Goal: Task Accomplishment & Management: Manage account settings

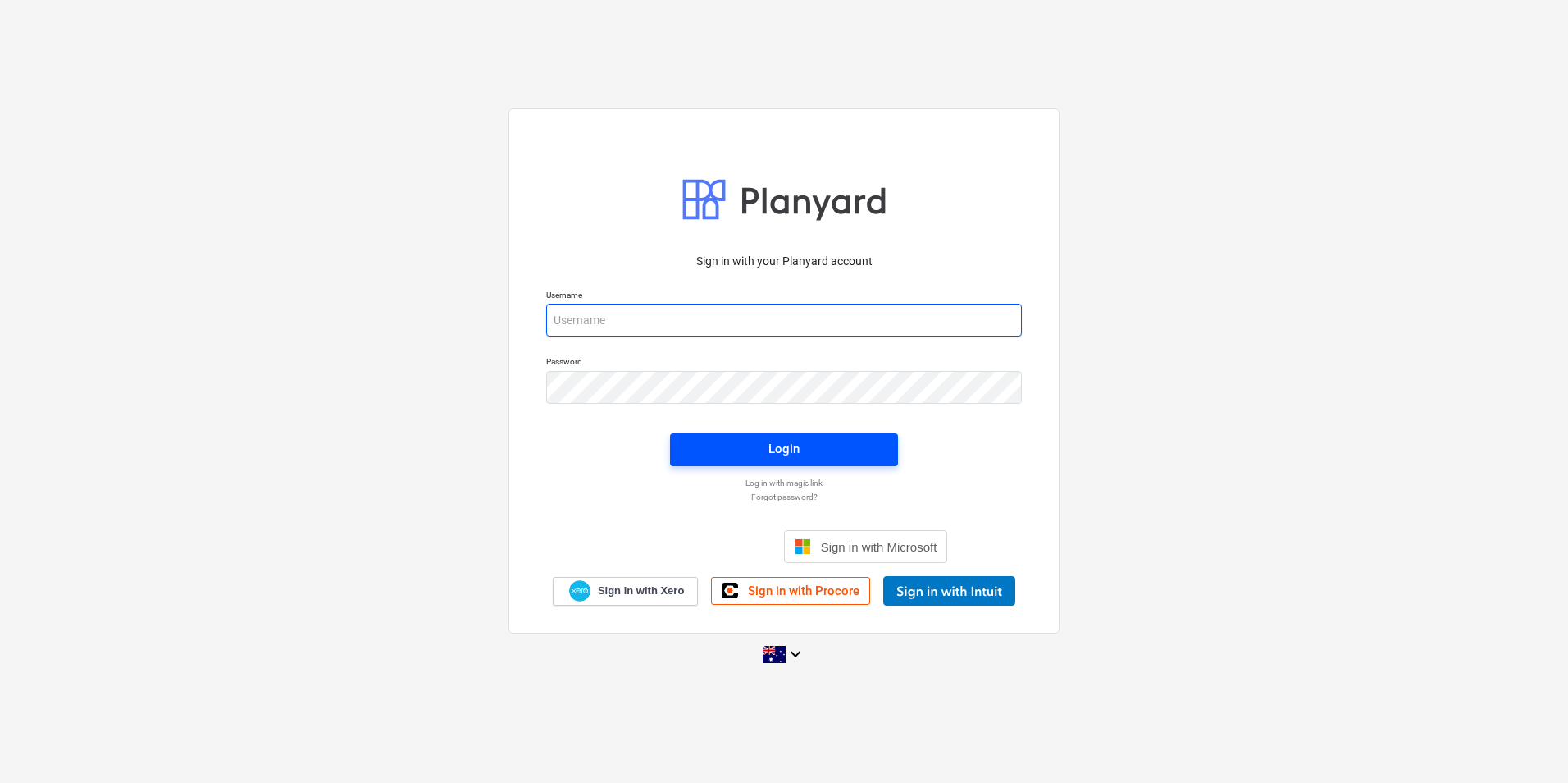
type input "[EMAIL_ADDRESS][DOMAIN_NAME]"
click at [854, 448] on span "Login" at bounding box center [784, 449] width 189 height 21
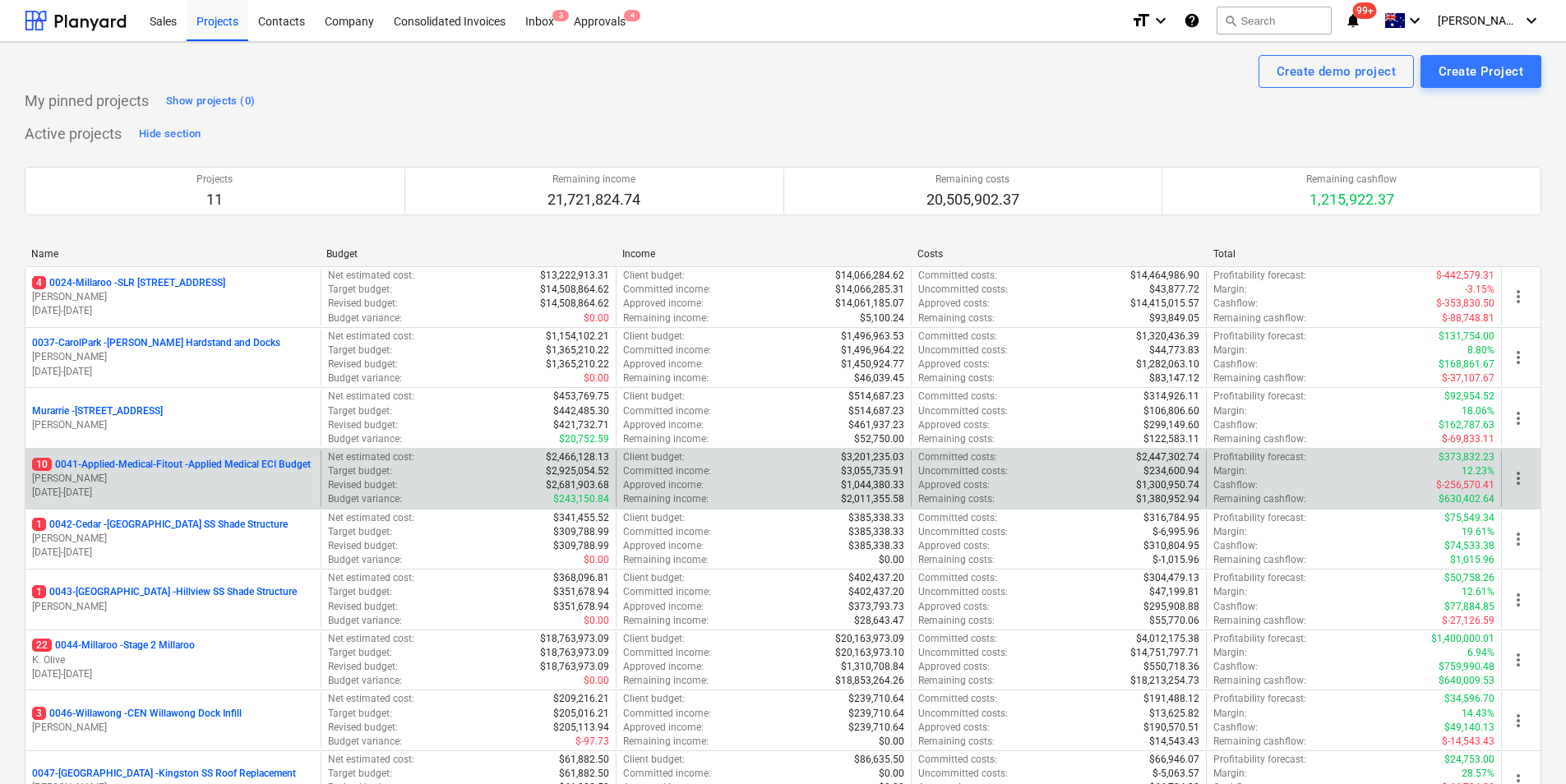
click at [209, 464] on p "10 0041-Applied-Medical-Fitout - Applied Medical ECI Budget" at bounding box center [171, 465] width 278 height 14
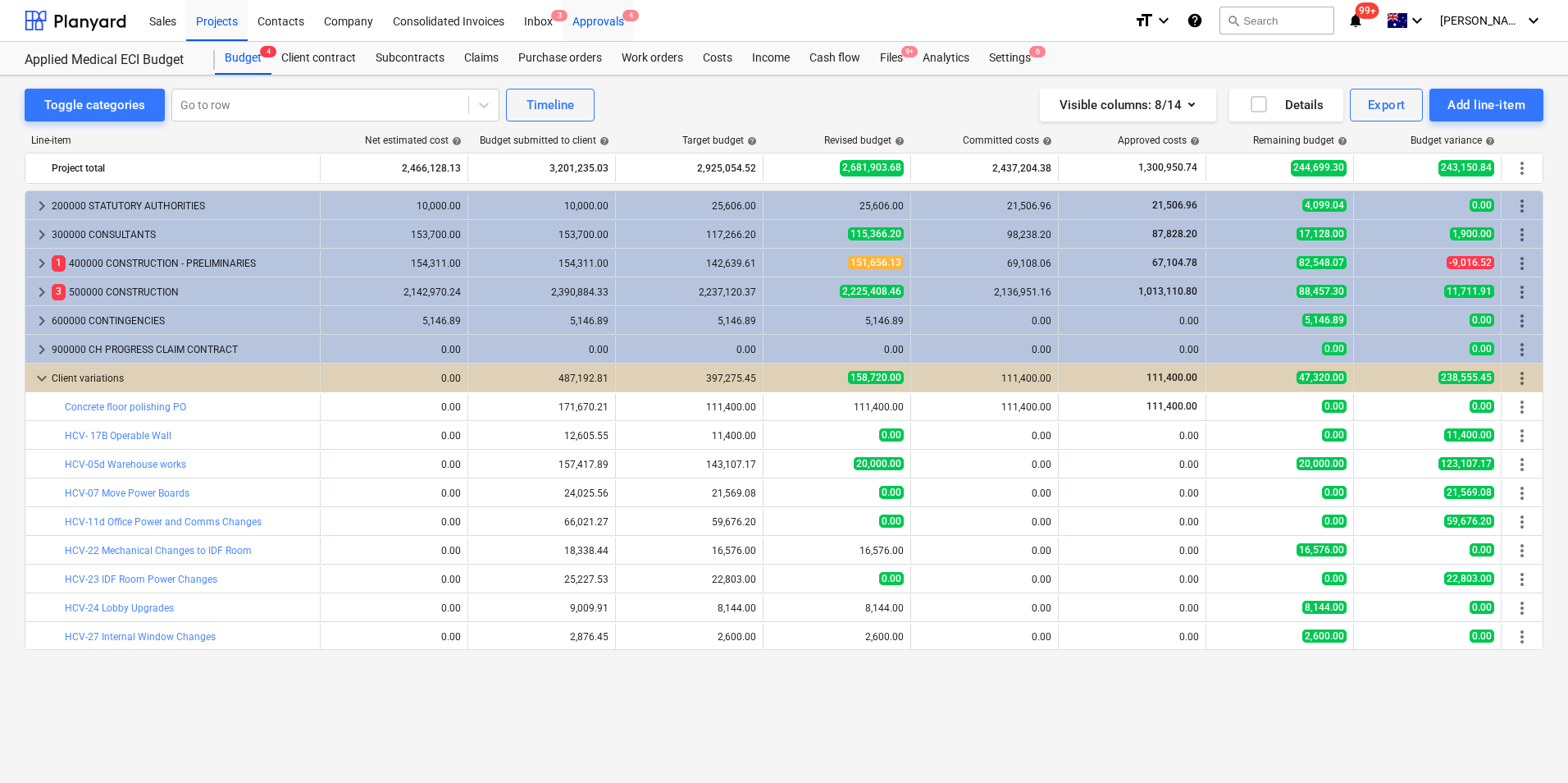
drag, startPoint x: 601, startPoint y: 23, endPoint x: 611, endPoint y: 38, distance: 18.0
click at [601, 23] on div "Approvals 4" at bounding box center [598, 20] width 71 height 42
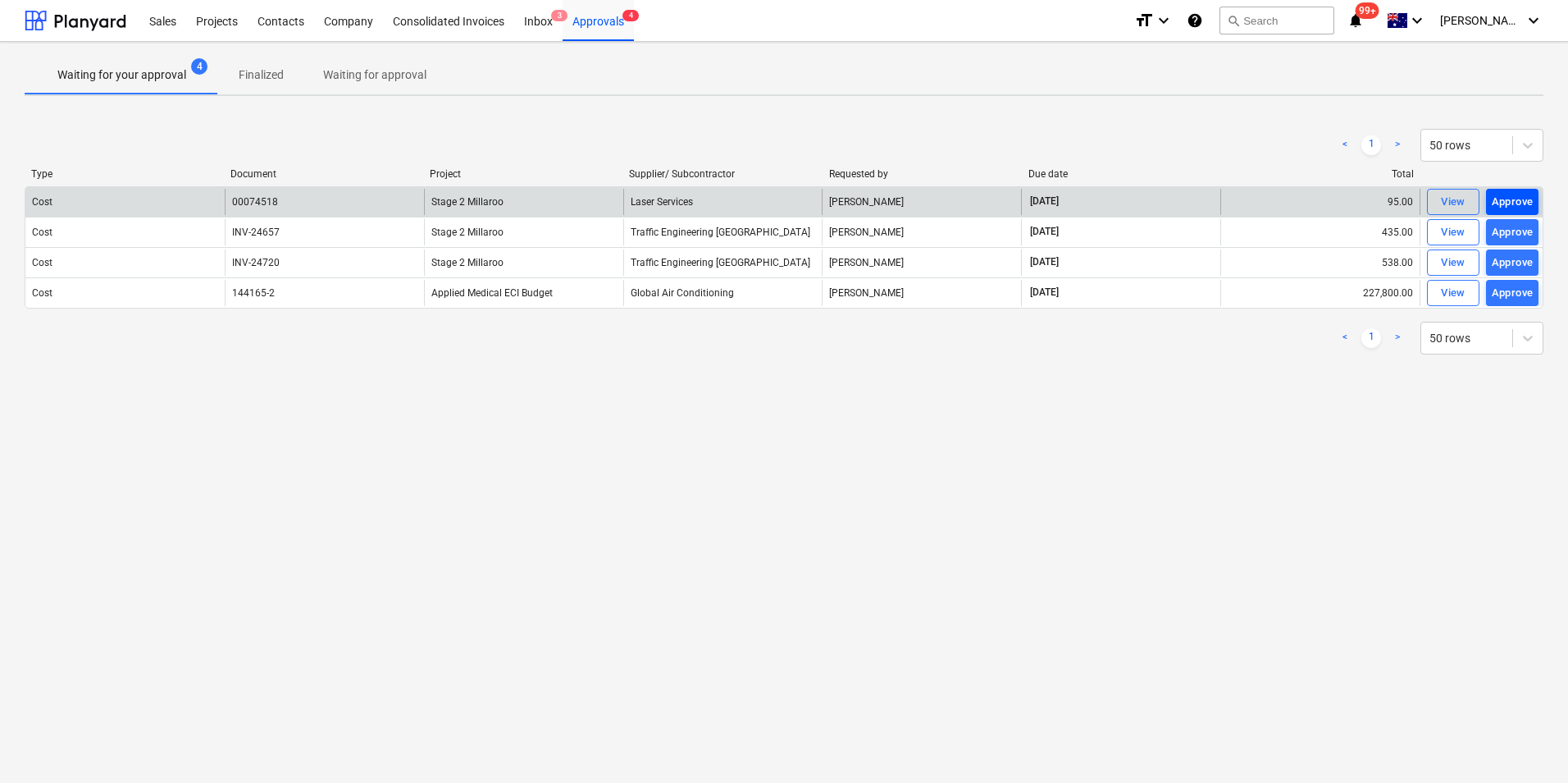
click at [1532, 207] on div "Approve" at bounding box center [1513, 201] width 42 height 18
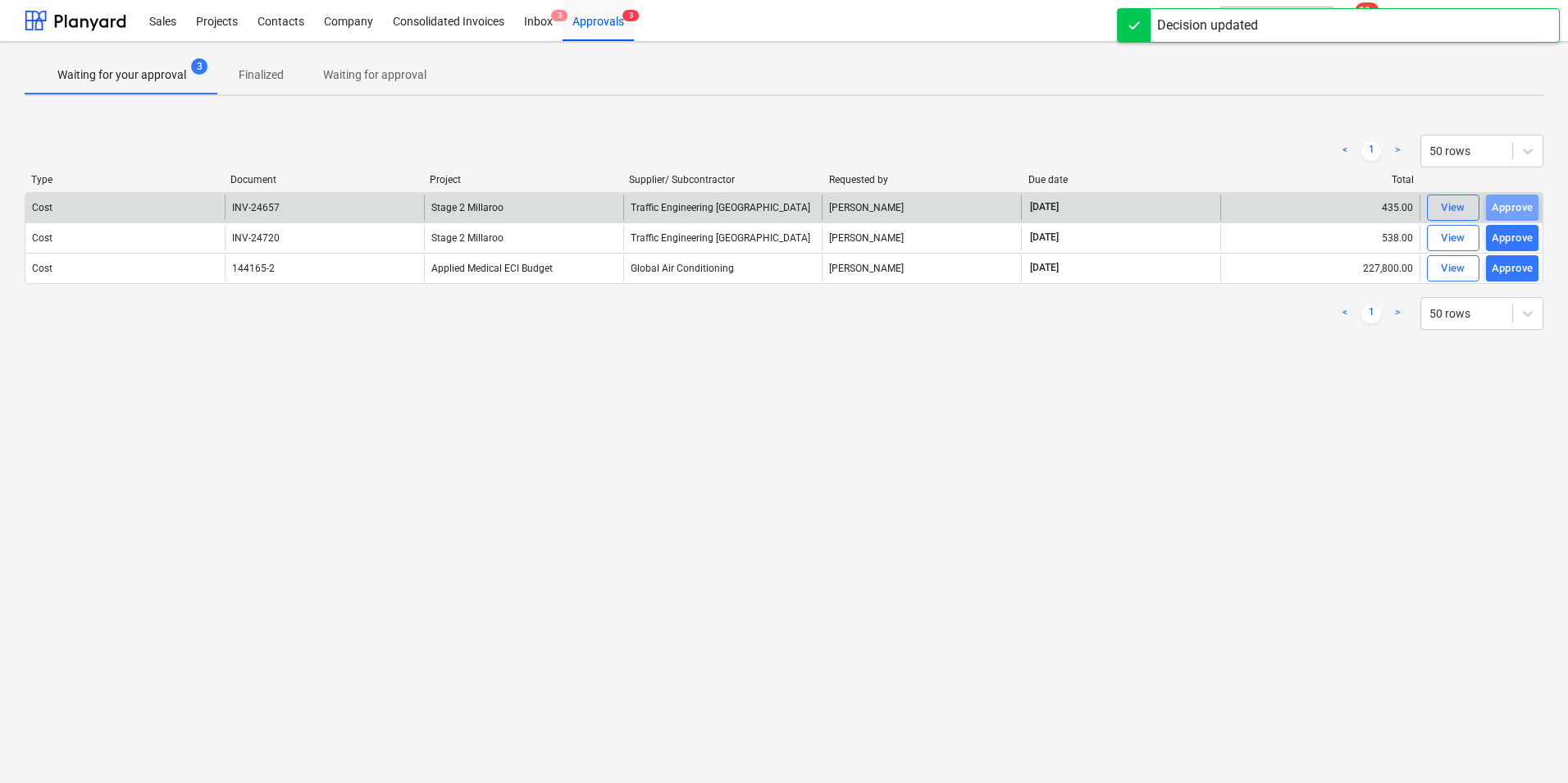
click at [1532, 207] on div "Approve" at bounding box center [1513, 208] width 42 height 18
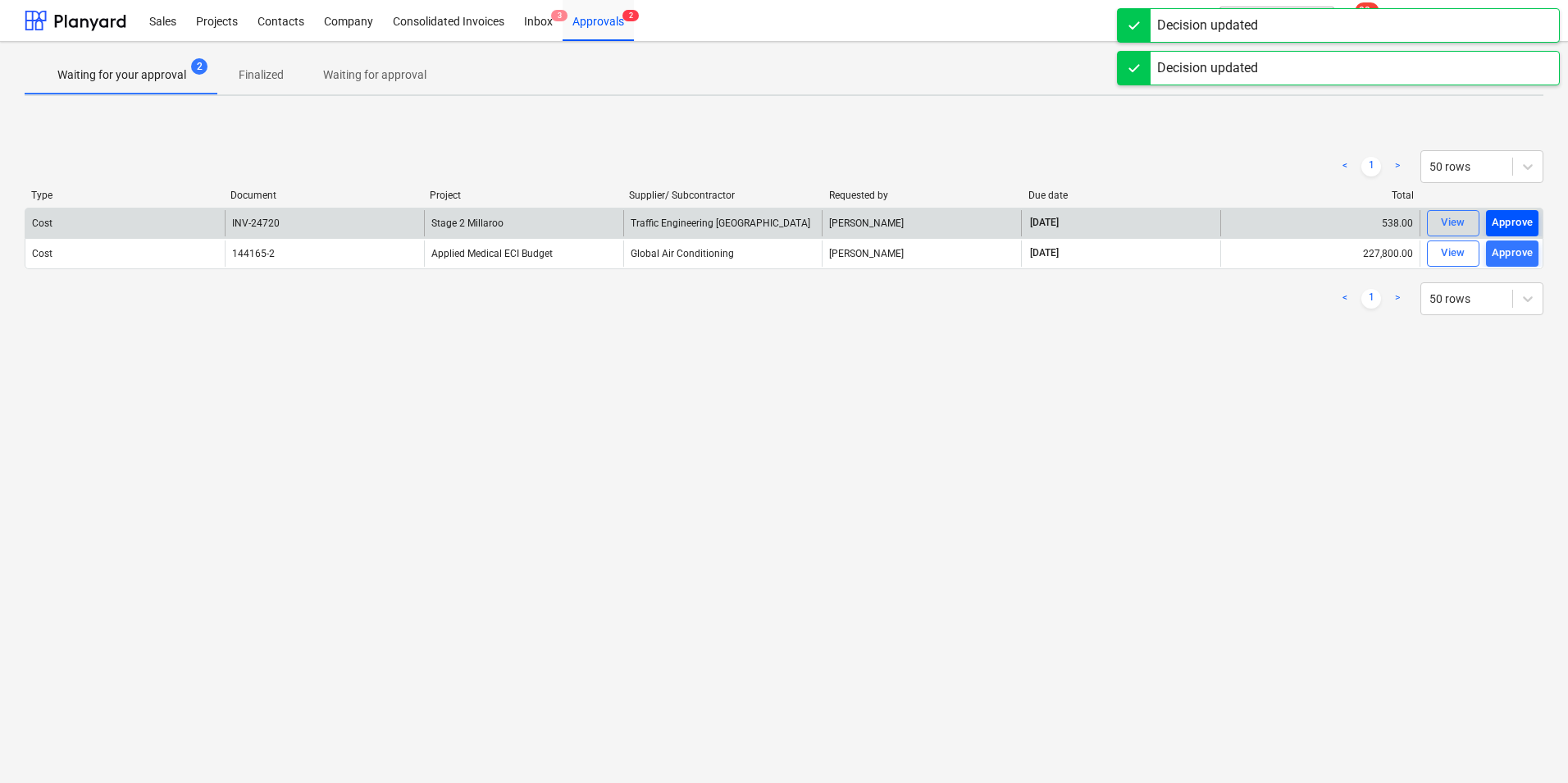
click at [1528, 215] on div "Approve" at bounding box center [1513, 223] width 42 height 18
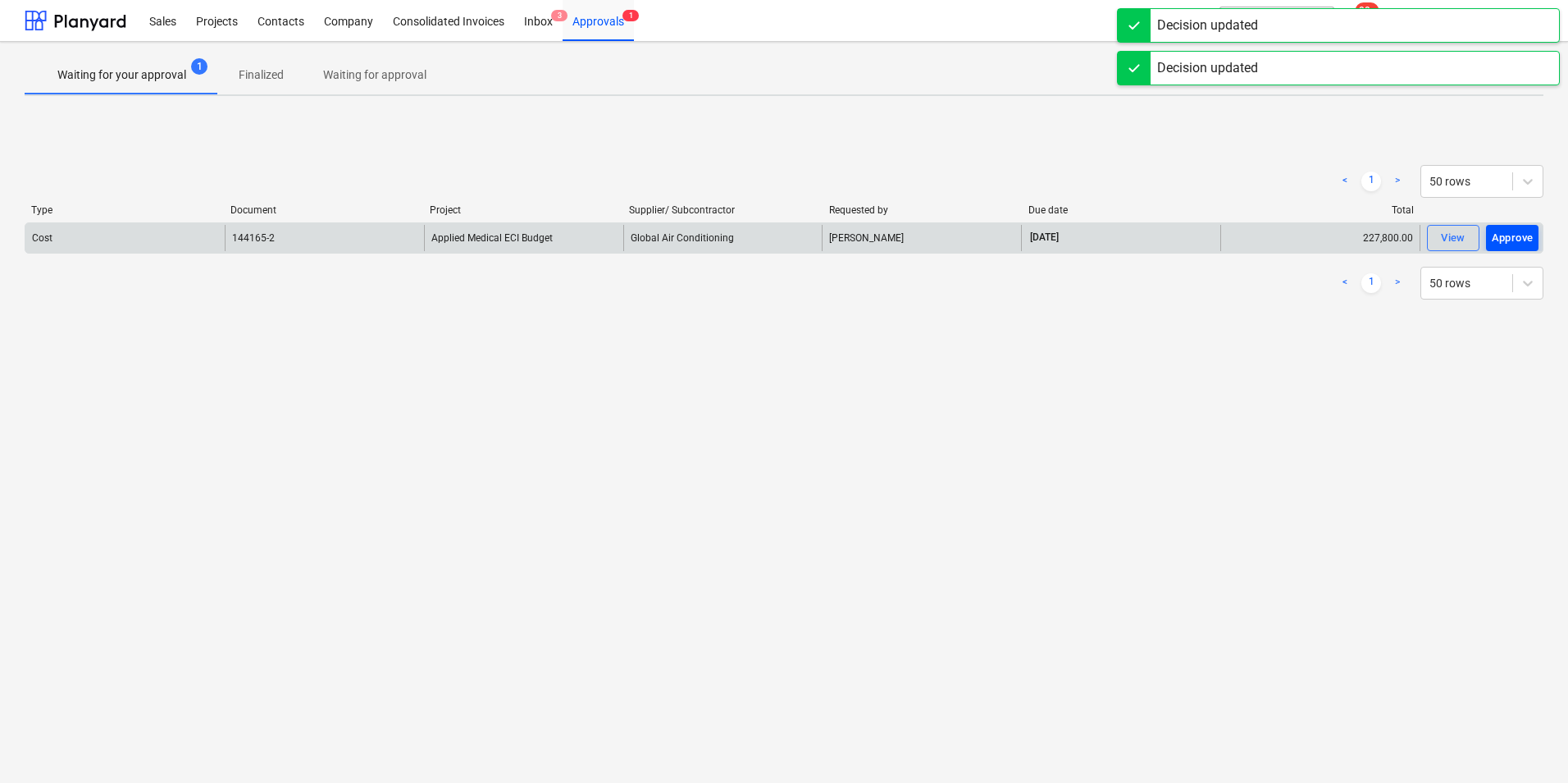
click at [1528, 239] on div "Approve" at bounding box center [1513, 238] width 42 height 18
click at [1518, 240] on div "Approve" at bounding box center [1513, 238] width 42 height 18
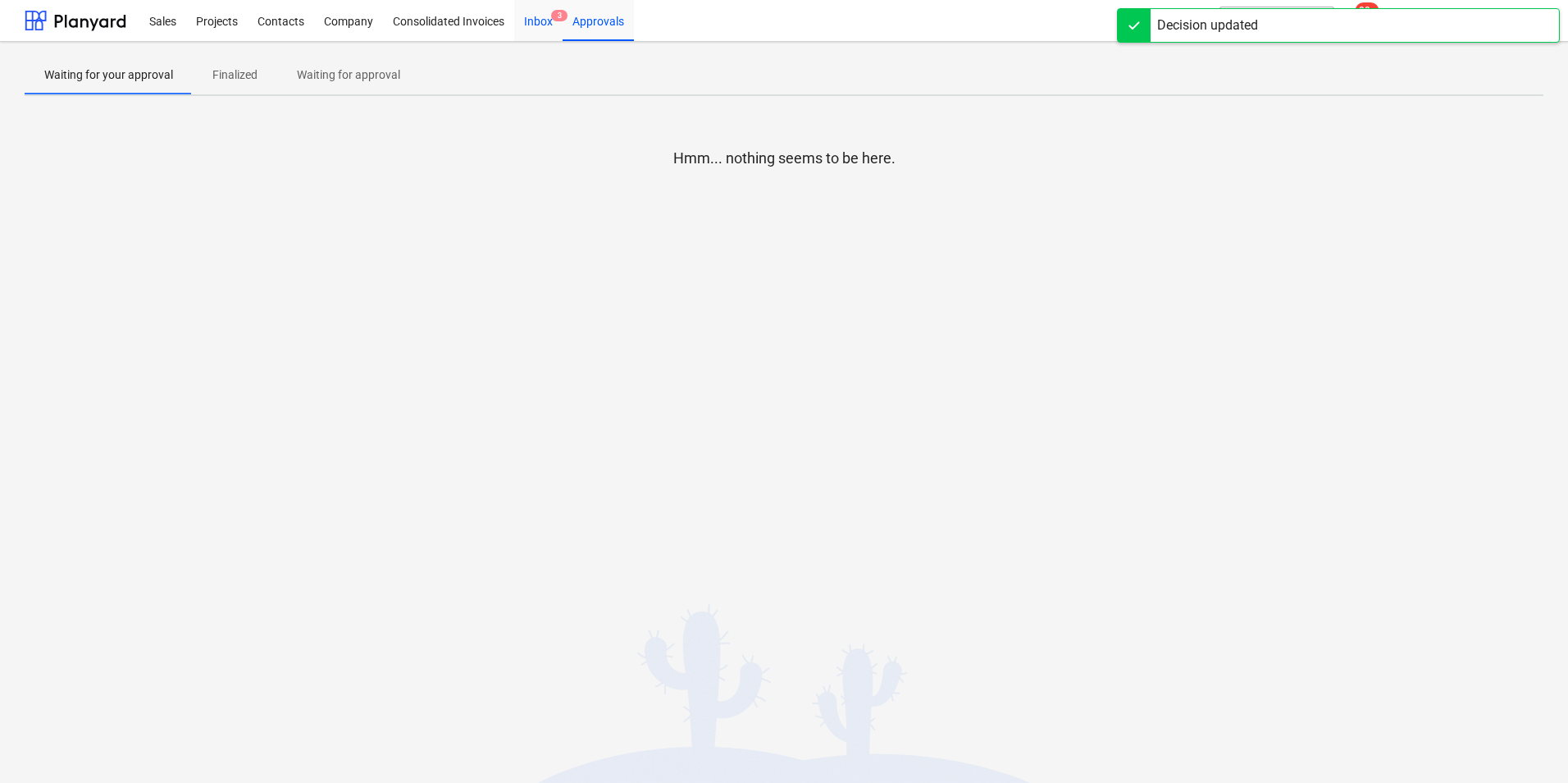
click at [541, 26] on div "Inbox 3" at bounding box center [538, 20] width 48 height 42
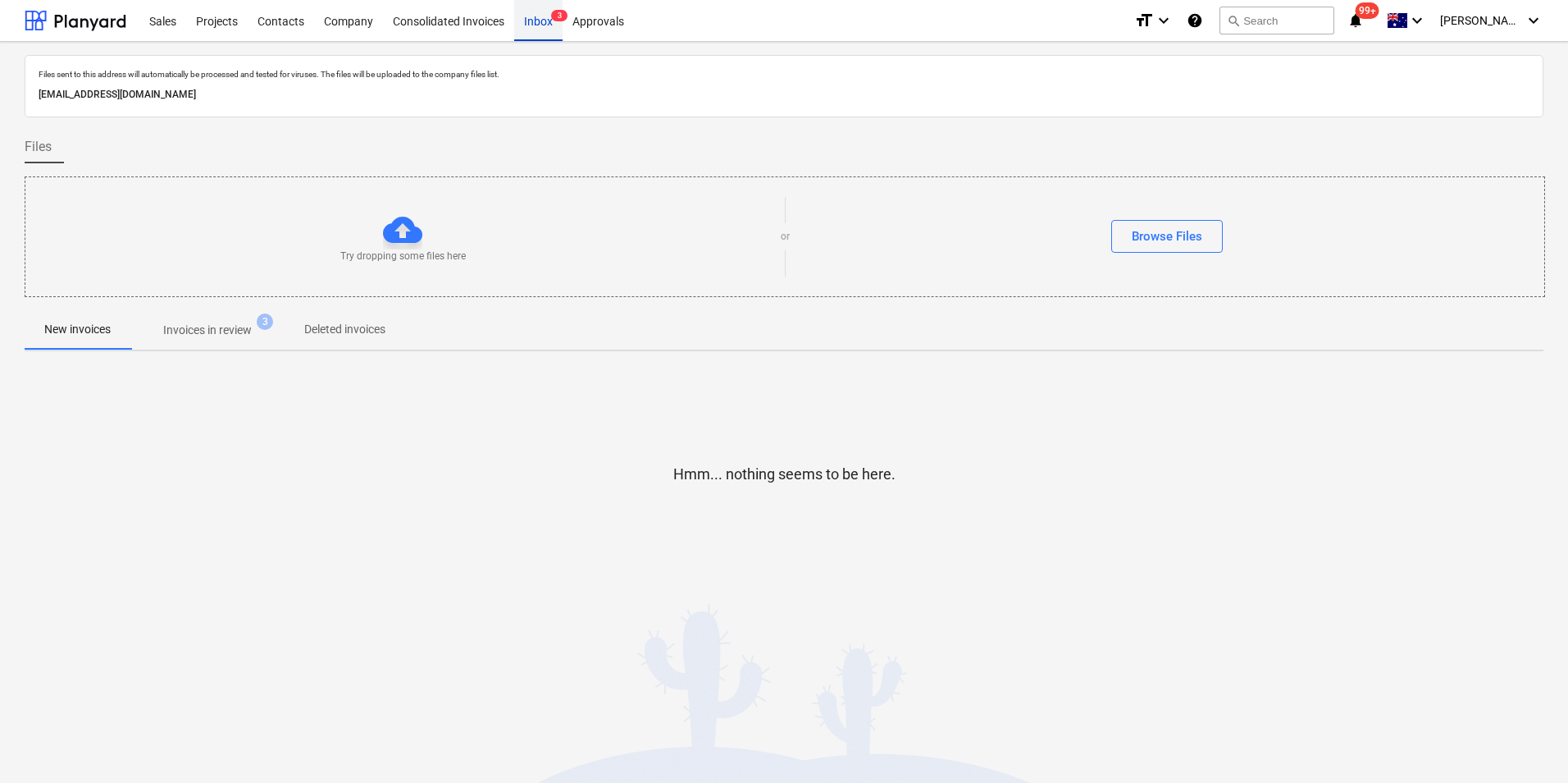
click at [548, 18] on div "Inbox 3" at bounding box center [538, 20] width 48 height 42
